Goal: Find contact information: Find contact information

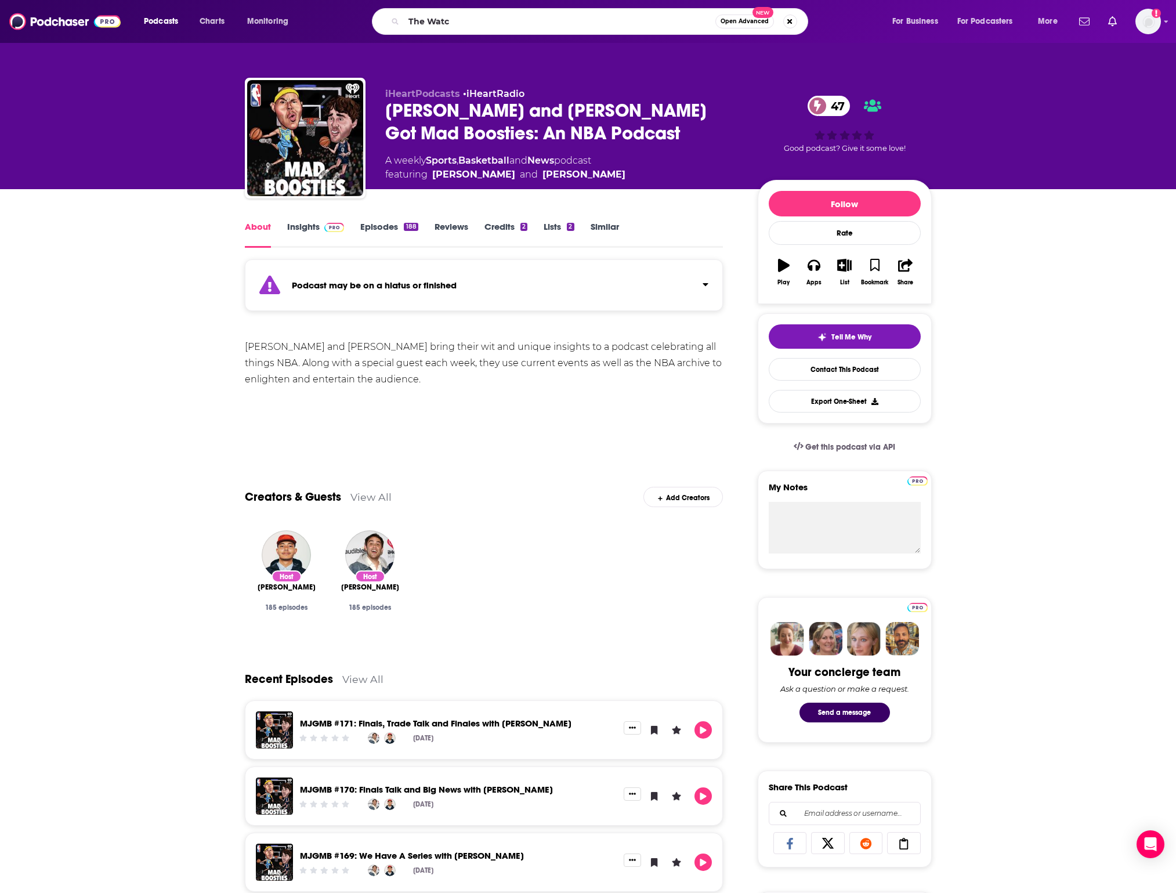
type input "The Watch"
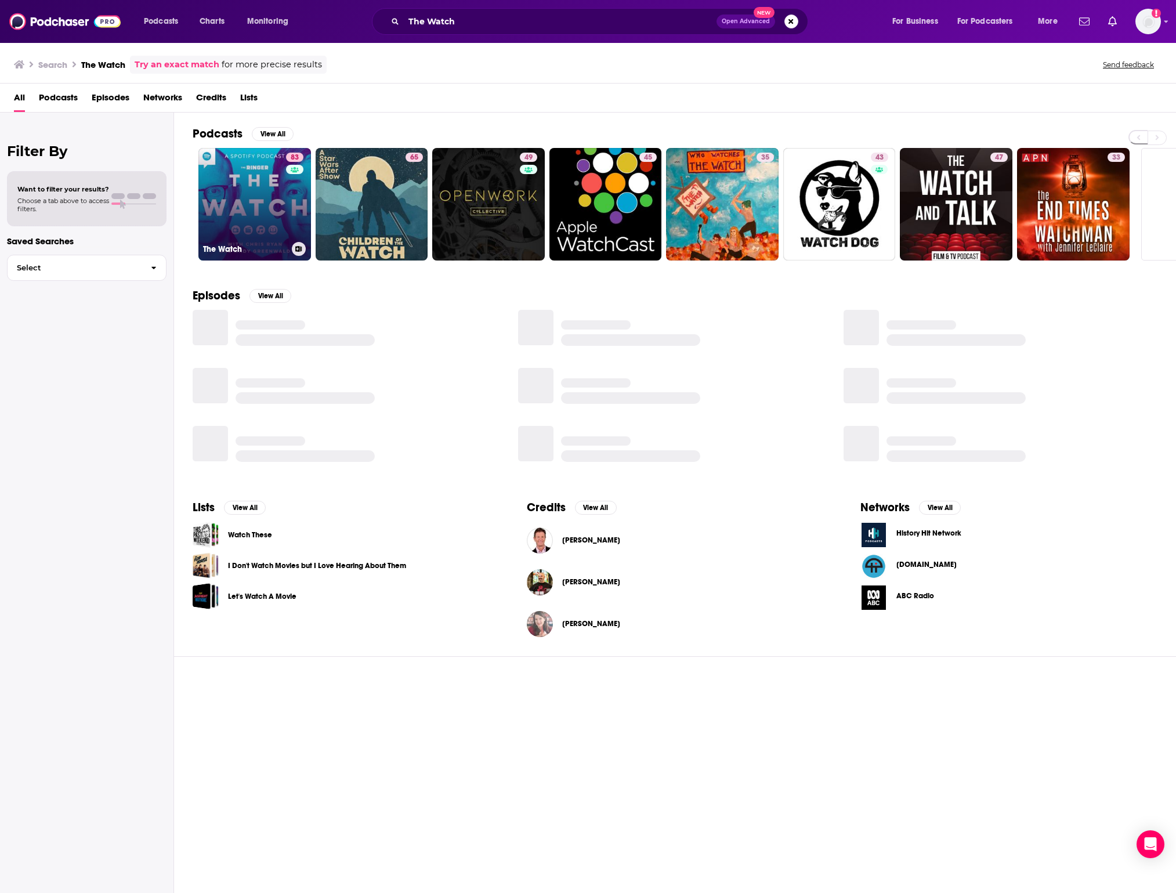
click at [299, 185] on div "83" at bounding box center [296, 197] width 20 height 89
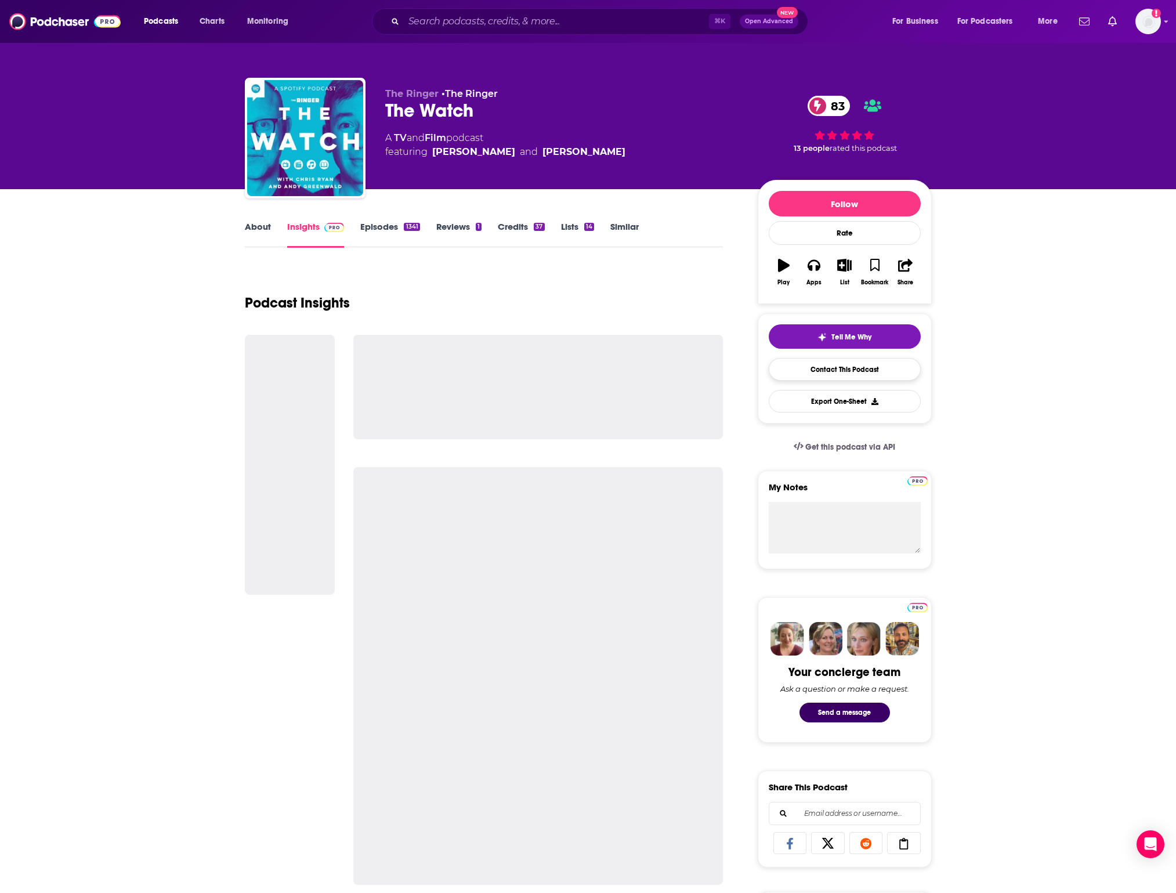
click at [823, 372] on link "Contact This Podcast" at bounding box center [845, 369] width 152 height 23
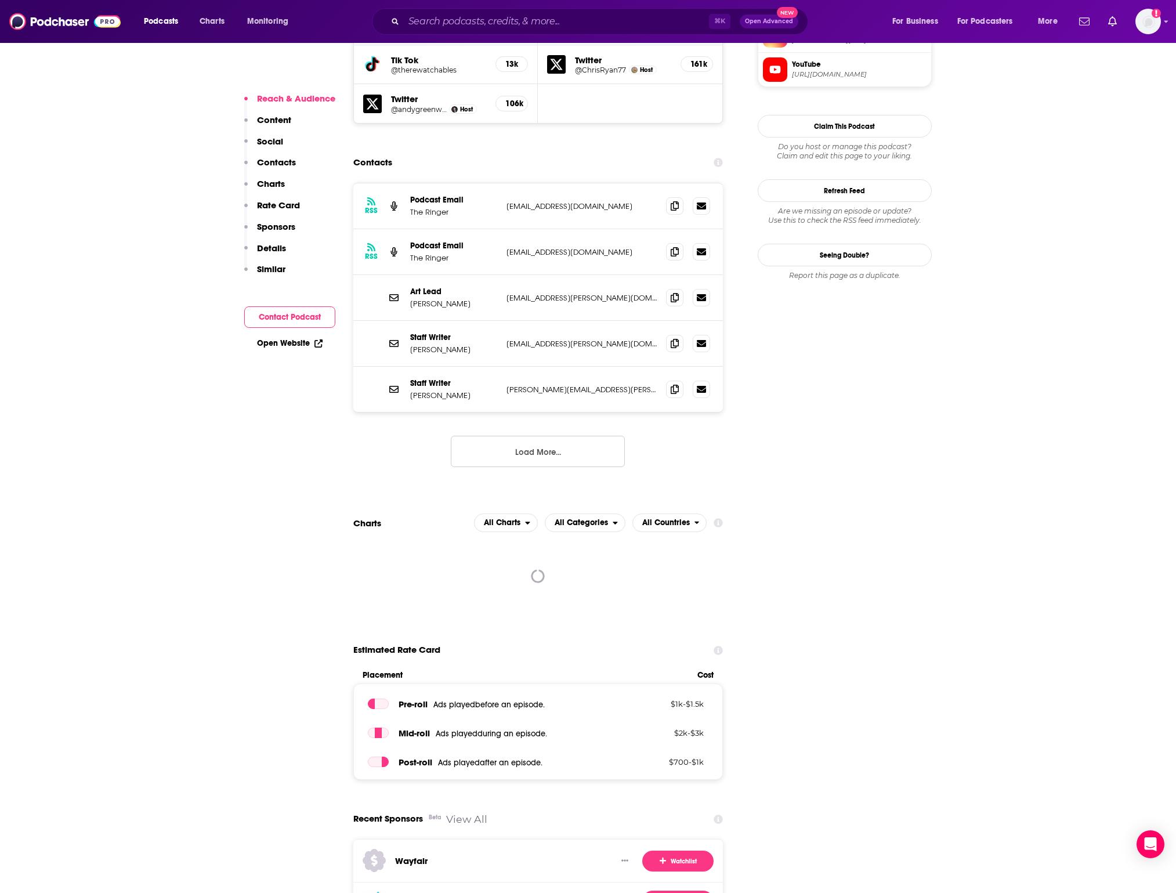
scroll to position [1135, 0]
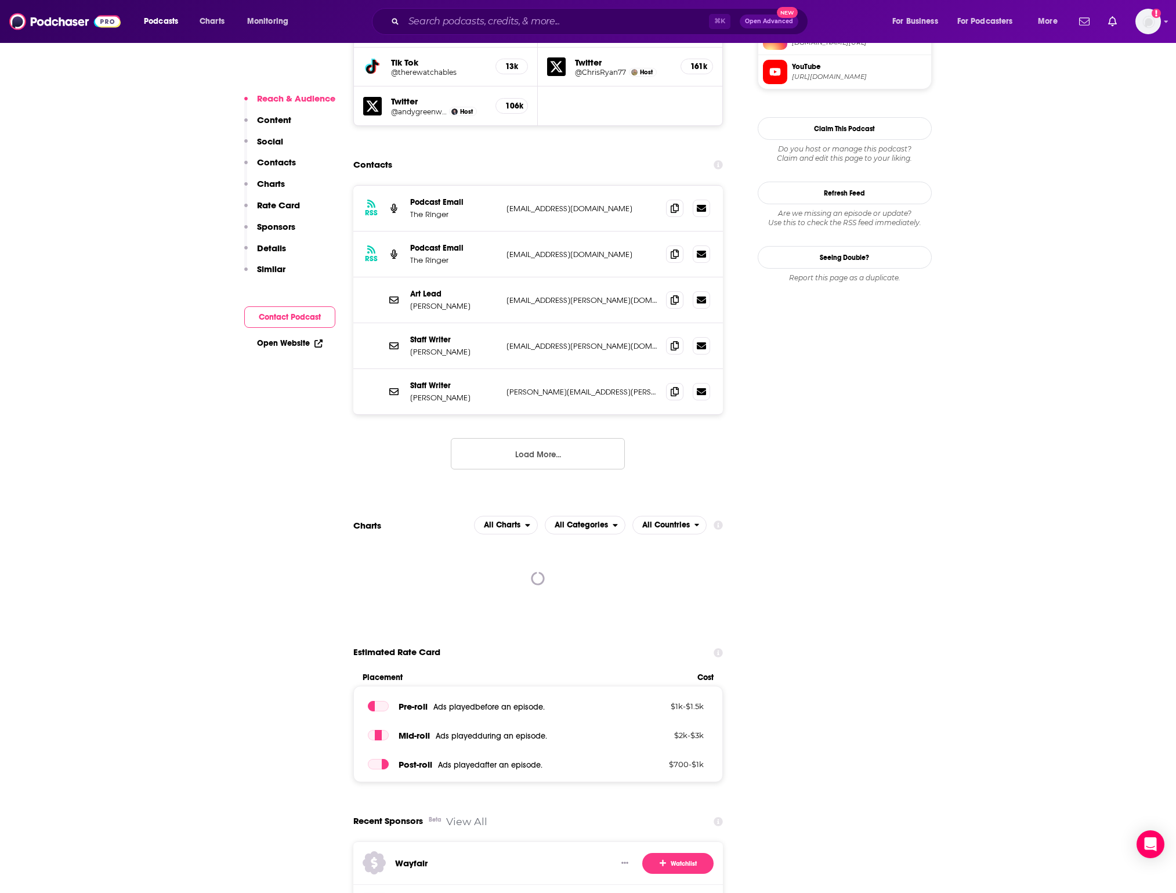
click at [540, 438] on button "Load More..." at bounding box center [538, 453] width 174 height 31
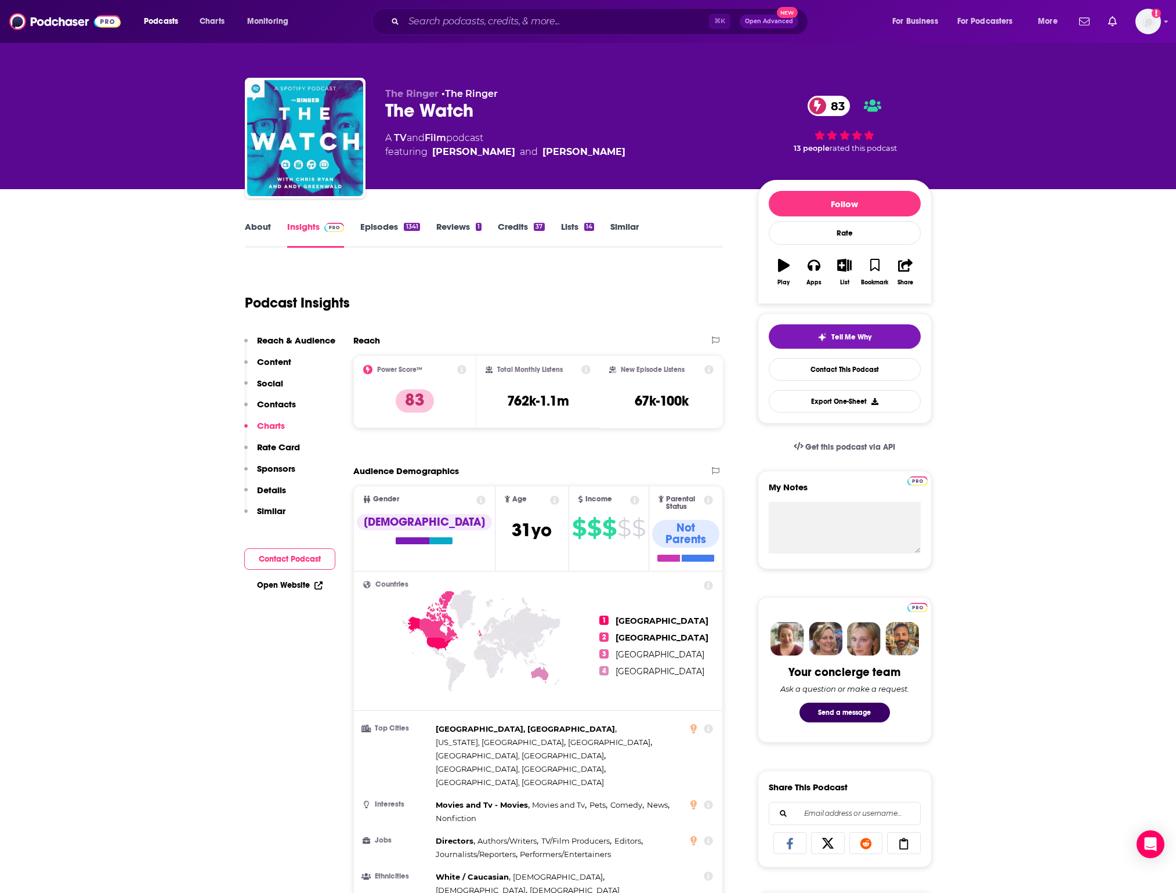
scroll to position [0, 0]
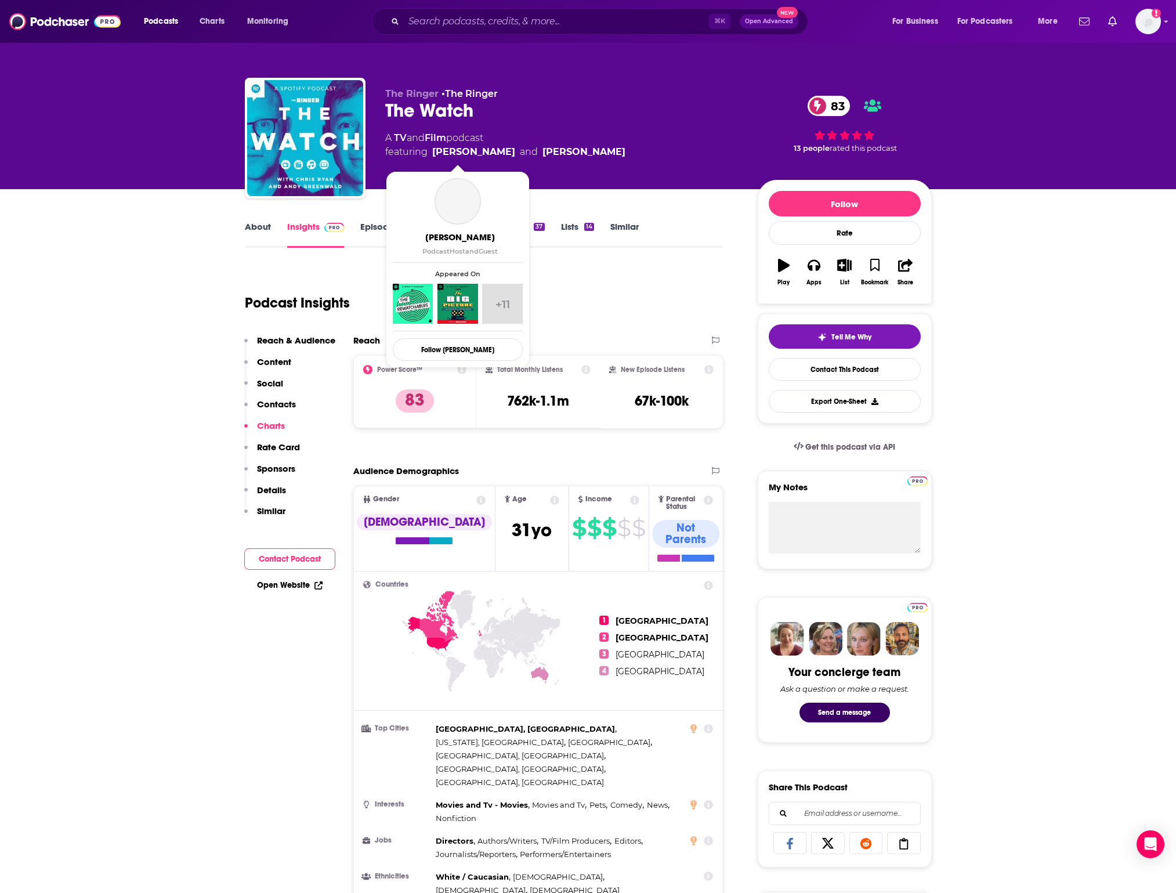
click at [479, 151] on link "[PERSON_NAME]" at bounding box center [473, 152] width 83 height 14
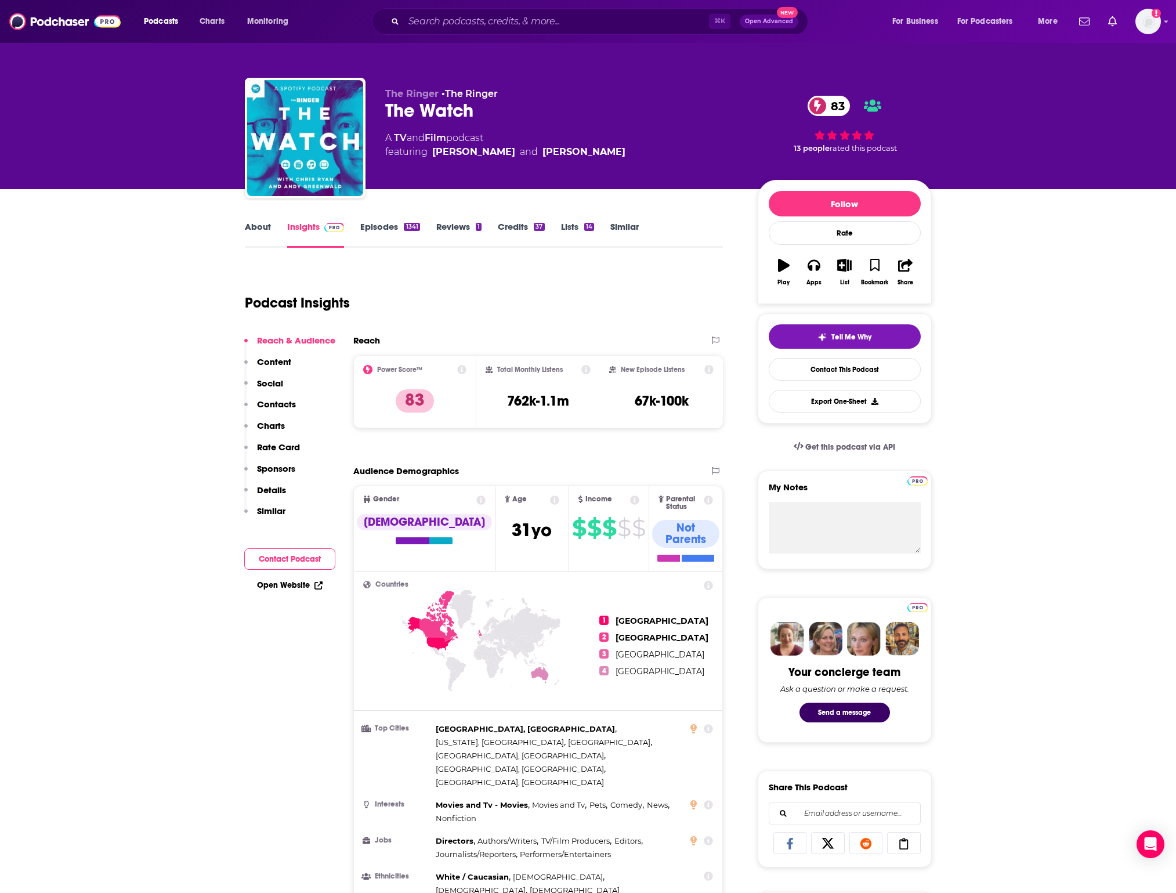
click at [461, 151] on link "[PERSON_NAME]" at bounding box center [473, 152] width 83 height 14
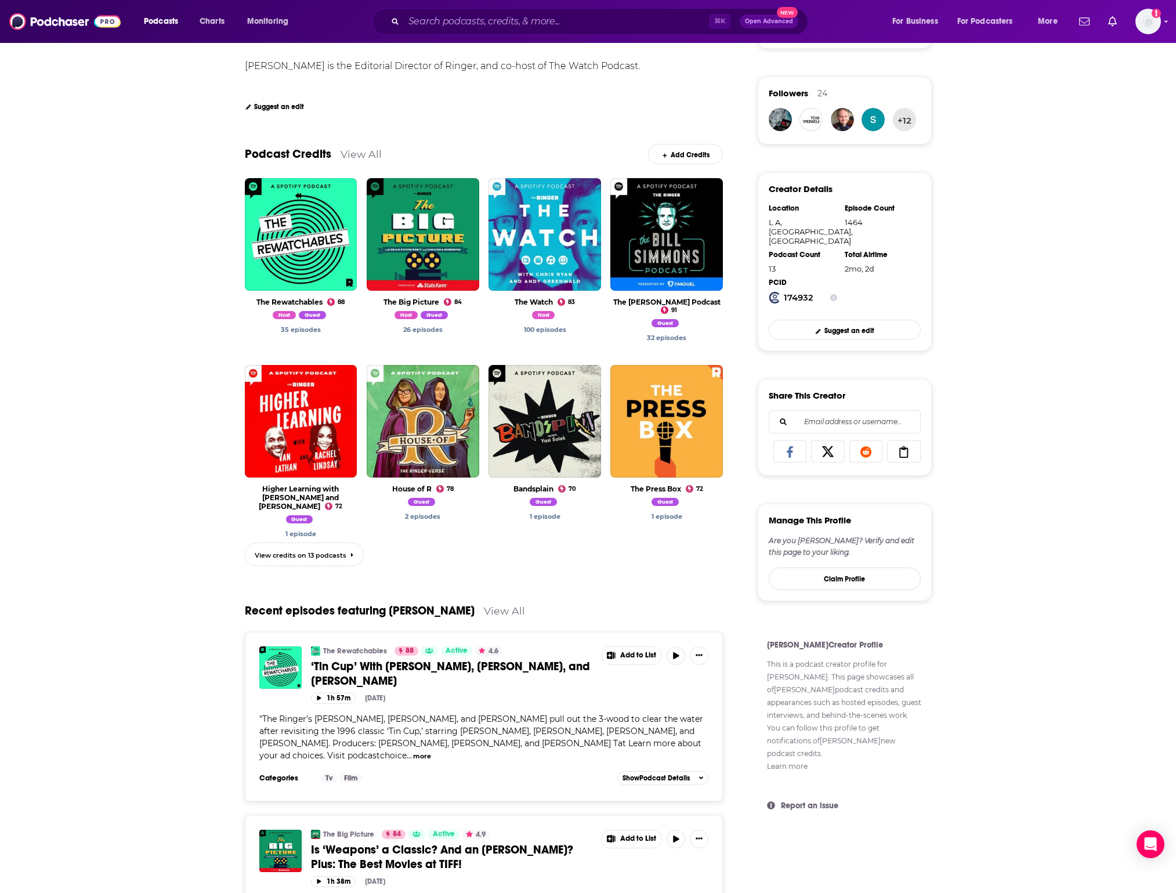
scroll to position [246, 0]
